Goal: Task Accomplishment & Management: Use online tool/utility

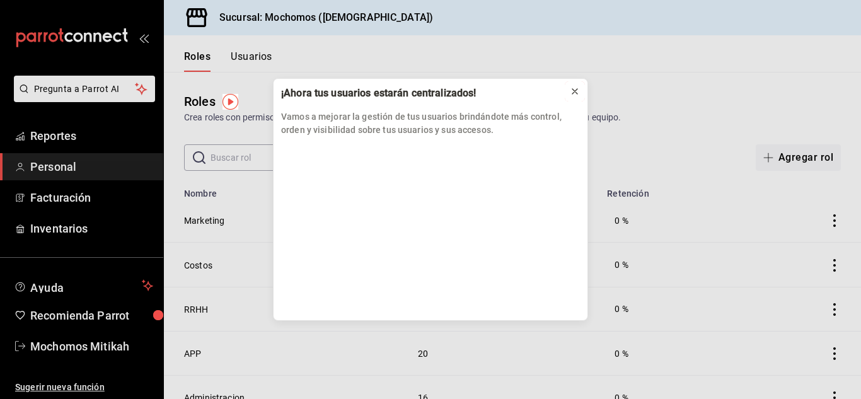
click at [577, 91] on icon at bounding box center [575, 91] width 10 height 10
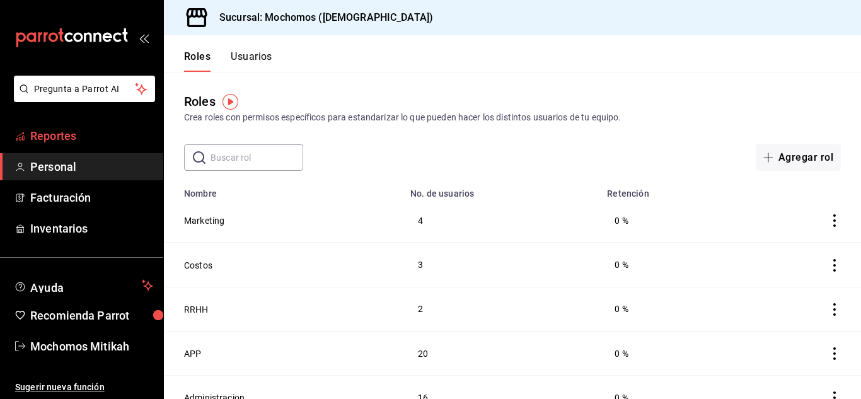
click at [55, 135] on span "Reportes" at bounding box center [91, 135] width 123 height 17
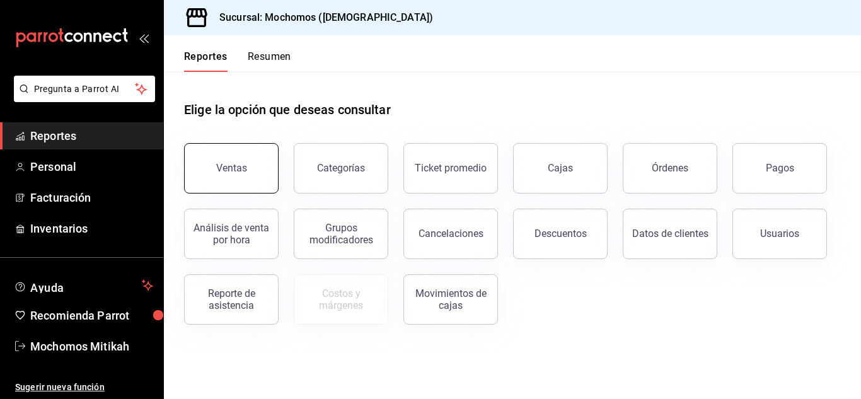
click at [250, 164] on button "Ventas" at bounding box center [231, 168] width 95 height 50
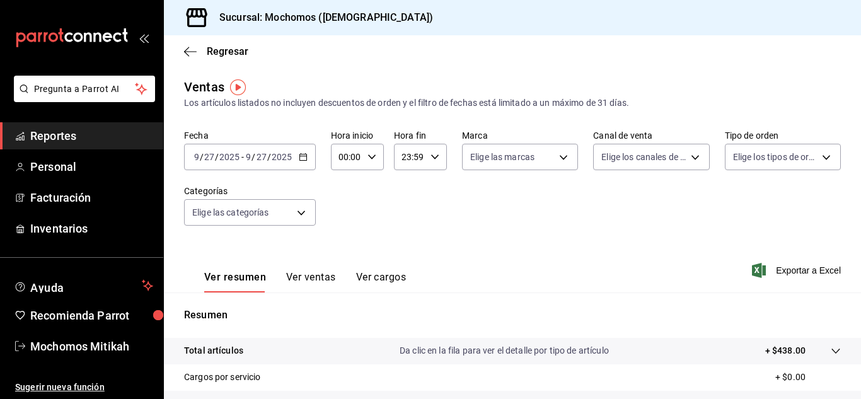
click at [67, 134] on span "Reportes" at bounding box center [91, 135] width 123 height 17
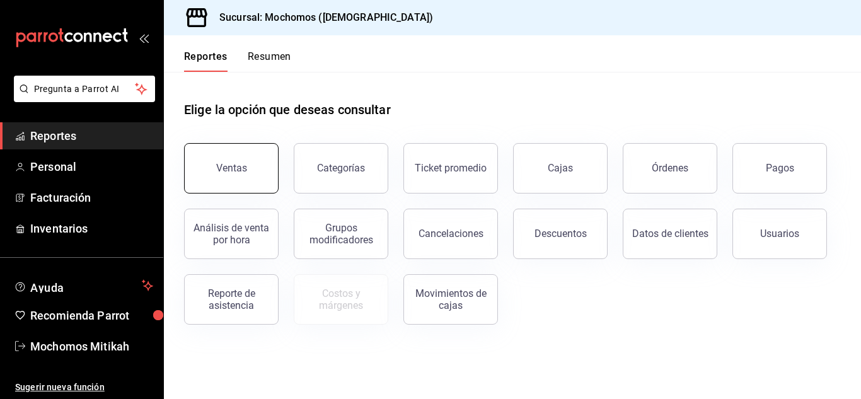
click at [241, 164] on div "Ventas" at bounding box center [231, 168] width 31 height 12
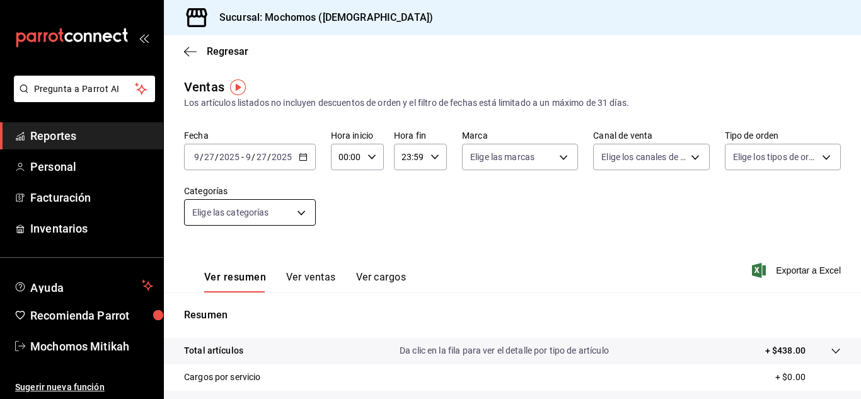
click at [312, 208] on body "Pregunta a Parrot AI Reportes Personal Facturación Inventarios Ayuda Recomienda…" at bounding box center [430, 199] width 861 height 399
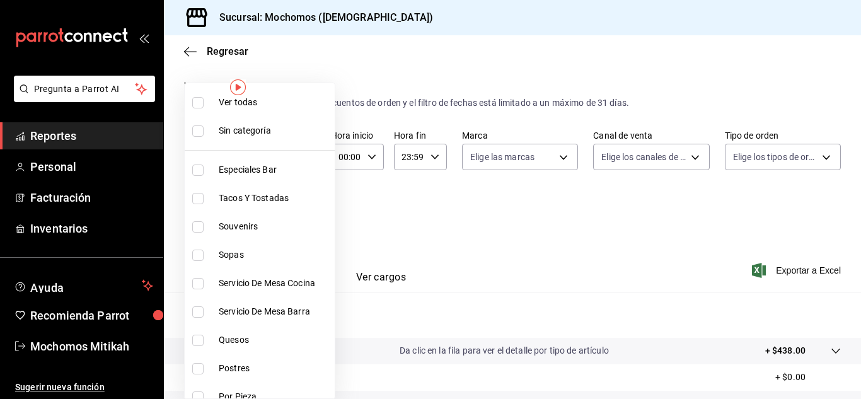
click at [398, 233] on div at bounding box center [430, 199] width 861 height 399
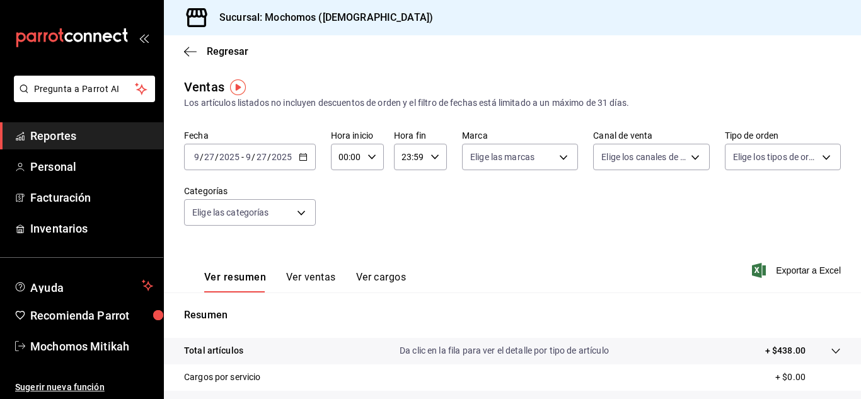
click at [382, 222] on div "Ver todas Sin categoría Especiales Bar Tacos Y Tostadas Souvenirs Sopas Servici…" at bounding box center [430, 199] width 861 height 399
click at [307, 163] on div "[DATE] [DATE] - [DATE] [DATE]" at bounding box center [250, 157] width 132 height 26
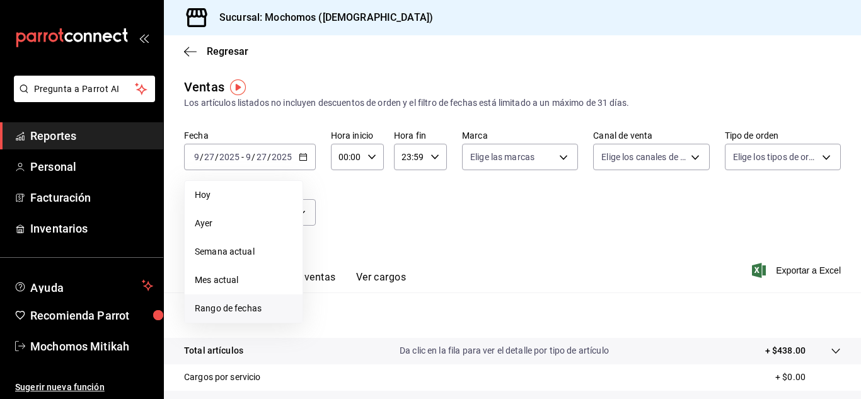
click at [242, 306] on span "Rango de fechas" at bounding box center [244, 308] width 98 height 13
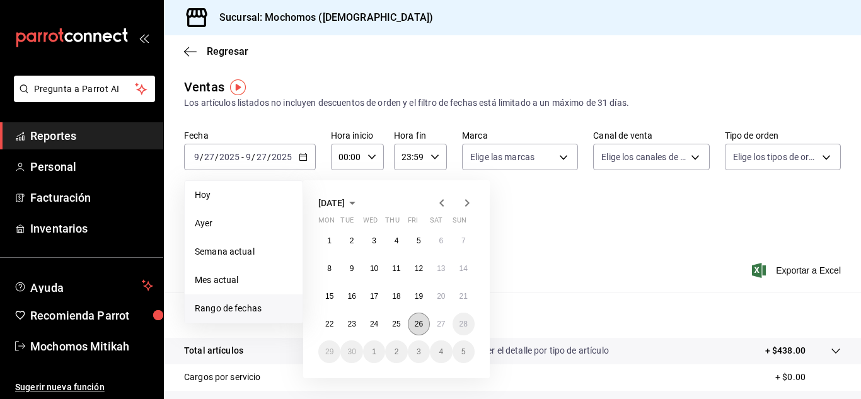
click at [417, 324] on abbr "26" at bounding box center [419, 324] width 8 height 9
click at [441, 326] on abbr "27" at bounding box center [441, 324] width 8 height 9
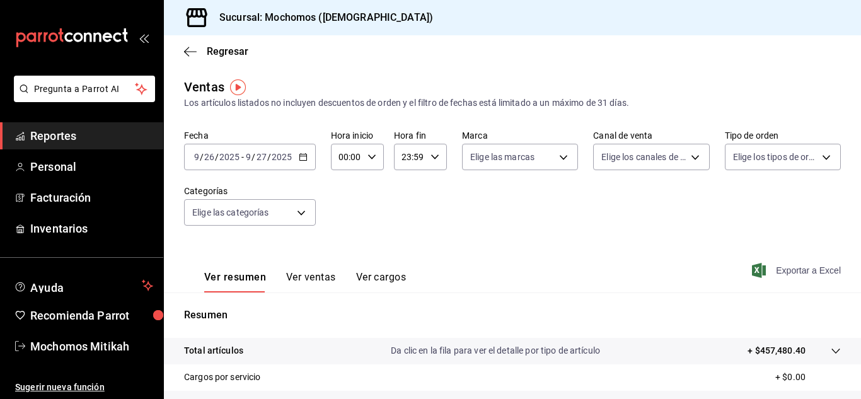
click at [782, 270] on span "Exportar a Excel" at bounding box center [797, 270] width 86 height 15
click at [49, 137] on span "Reportes" at bounding box center [91, 135] width 123 height 17
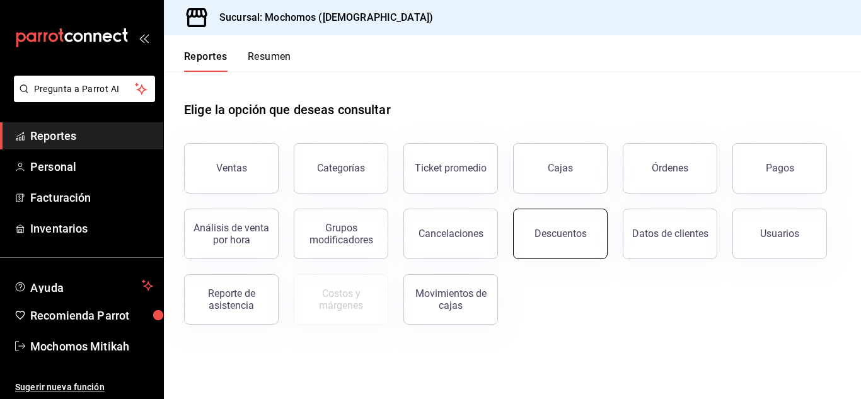
click at [569, 235] on div "Descuentos" at bounding box center [560, 234] width 52 height 12
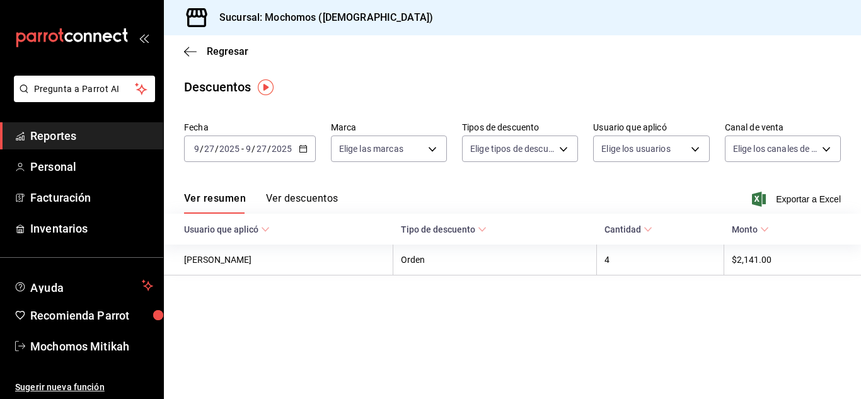
click at [300, 148] on \(Stroke\) "button" at bounding box center [302, 147] width 7 height 1
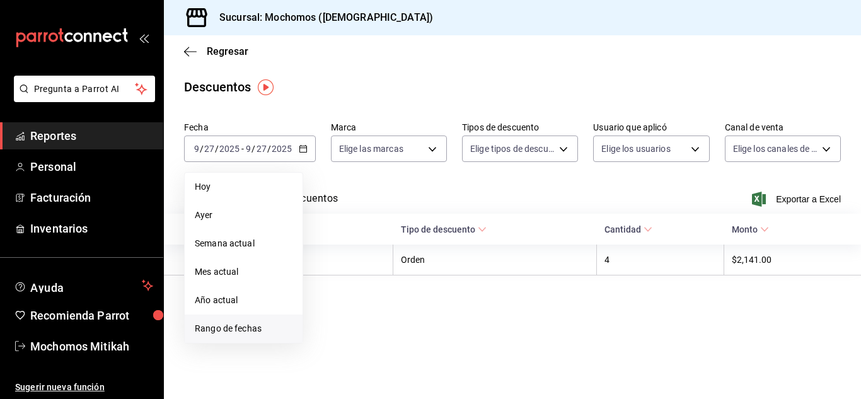
click at [217, 328] on span "Rango de fechas" at bounding box center [244, 328] width 98 height 13
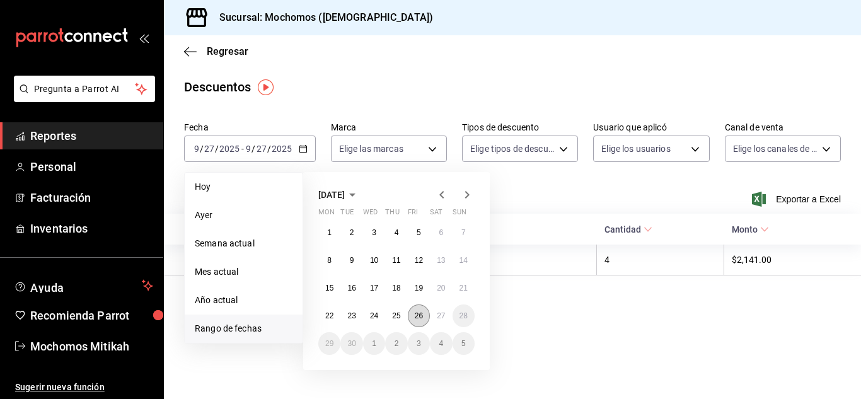
click at [418, 315] on abbr "26" at bounding box center [419, 315] width 8 height 9
click at [439, 314] on abbr "27" at bounding box center [441, 315] width 8 height 9
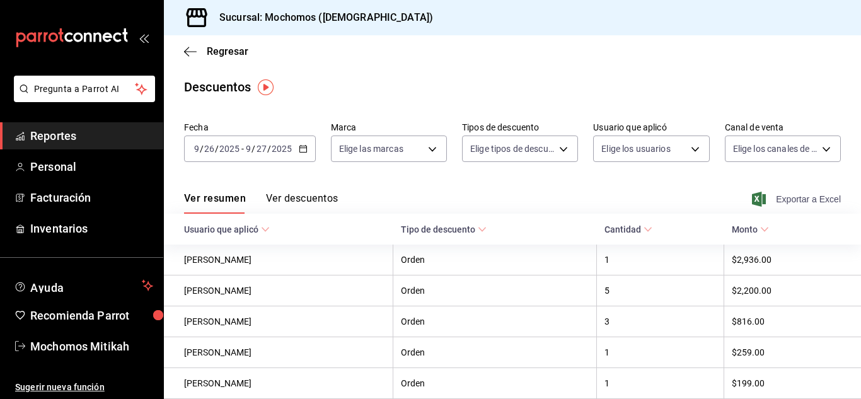
click at [796, 199] on span "Exportar a Excel" at bounding box center [797, 199] width 86 height 15
click at [71, 130] on span "Reportes" at bounding box center [91, 135] width 123 height 17
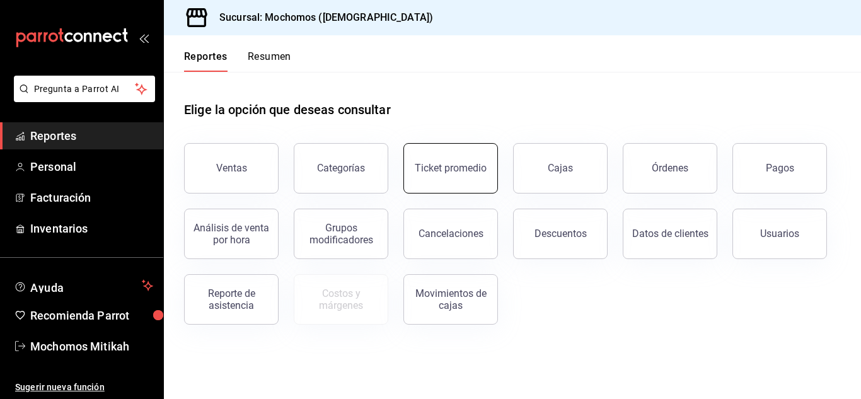
click at [408, 154] on button "Ticket promedio" at bounding box center [450, 168] width 95 height 50
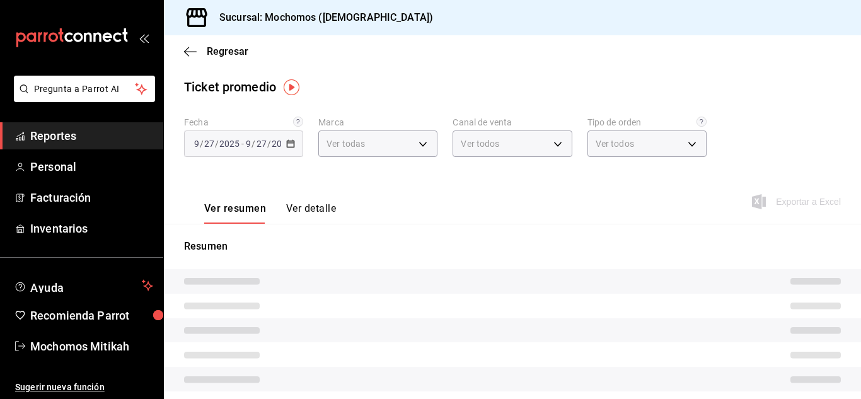
type input "d0e5f648-281b-433d-bf08-9501e0541b8c"
type input "PARROT,UBER_EATS,RAPPI,DIDI_FOOD,ONLINE"
type input "cc440b54-242b-418e-867f-ce57fb098104,EXTERNAL,95b7c8a9-84d2-4e3b-995f-2f2c21fa6…"
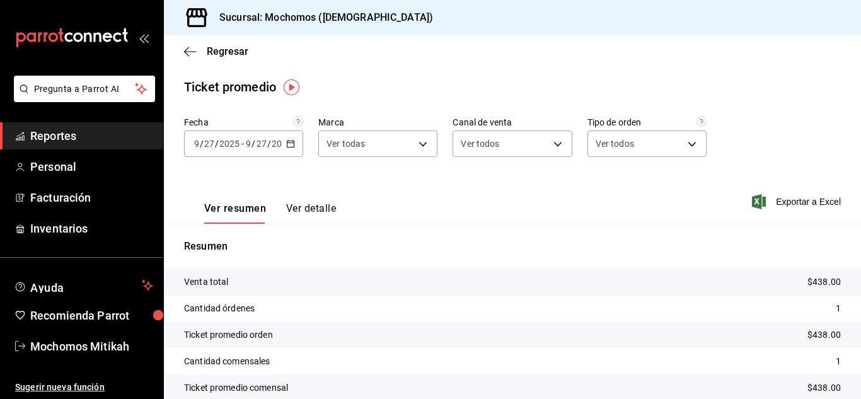
click at [291, 147] on \(Stroke\) "button" at bounding box center [291, 144] width 8 height 7
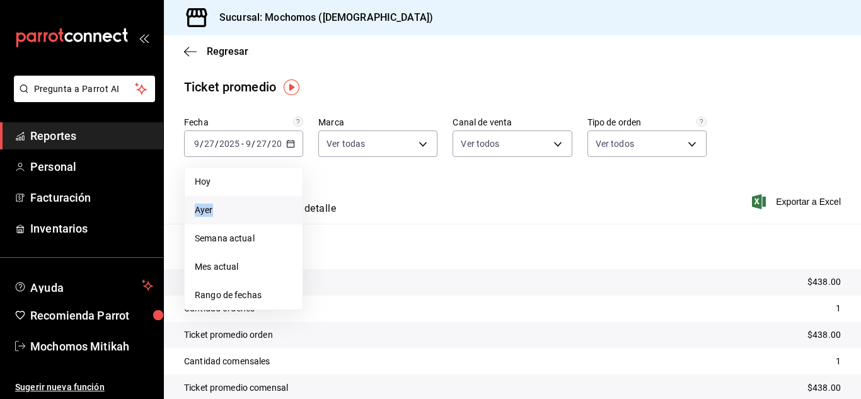
drag, startPoint x: 292, startPoint y: 204, endPoint x: 294, endPoint y: 217, distance: 13.4
click at [292, 215] on ul "[DATE] [DATE] Semana actual Mes actual Rango de fechas" at bounding box center [243, 238] width 119 height 143
click at [270, 295] on span "Rango de fechas" at bounding box center [244, 295] width 98 height 13
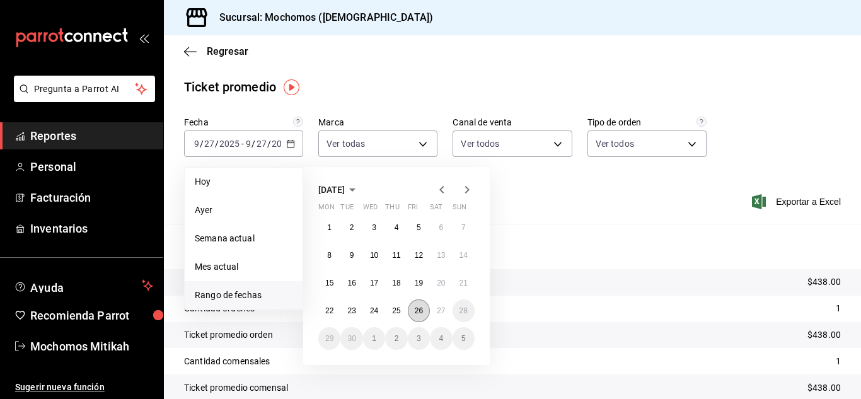
click at [413, 312] on button "26" at bounding box center [419, 310] width 22 height 23
click at [439, 311] on abbr "27" at bounding box center [441, 310] width 8 height 9
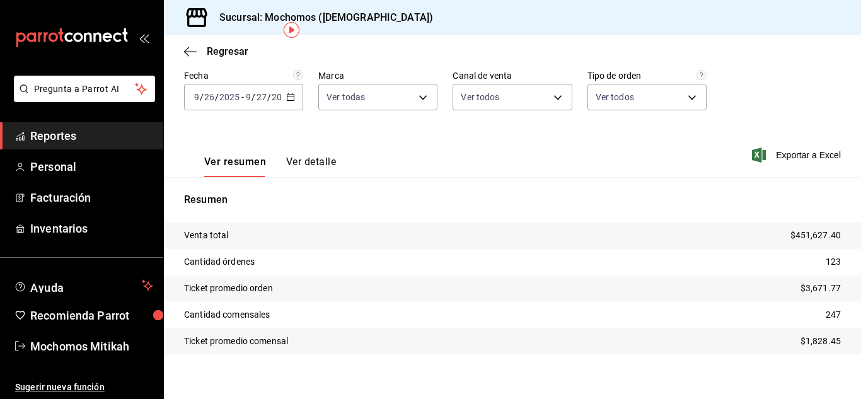
scroll to position [57, 0]
